Goal: Task Accomplishment & Management: Manage account settings

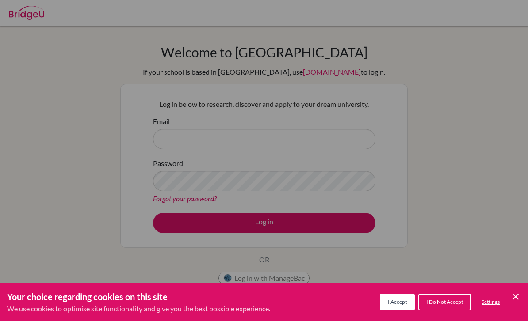
click at [400, 308] on button "I Accept" at bounding box center [397, 302] width 35 height 17
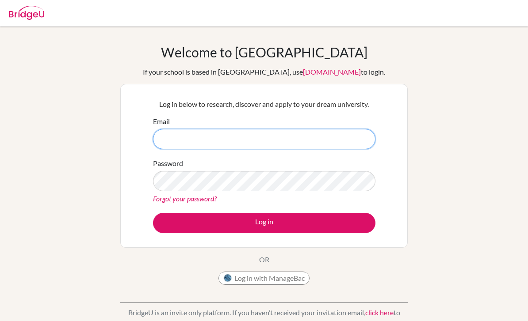
click at [208, 142] on input "Email" at bounding box center [264, 139] width 222 height 20
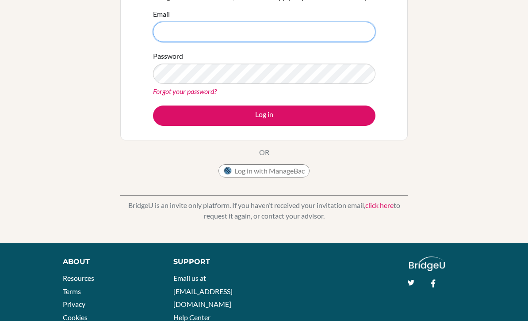
scroll to position [107, 0]
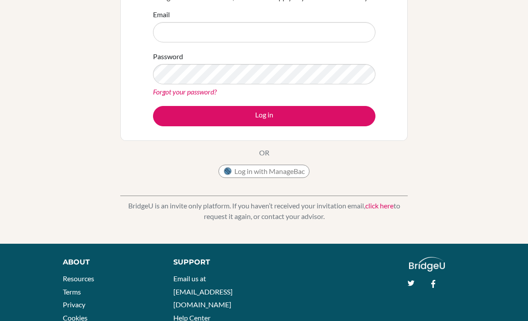
click at [381, 206] on link "click here" at bounding box center [379, 206] width 28 height 8
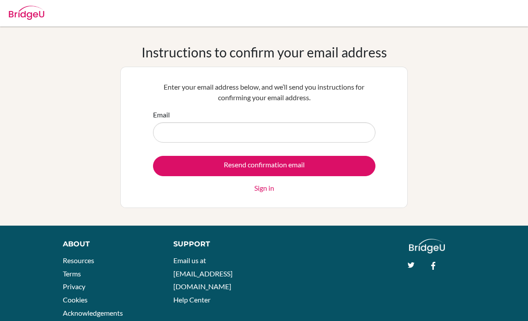
type input "l"
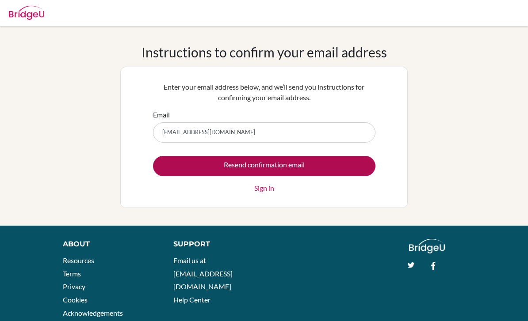
type input "[EMAIL_ADDRESS][DOMAIN_NAME]"
click at [250, 163] on input "Resend confirmation email" at bounding box center [264, 166] width 222 height 20
